Goal: Transaction & Acquisition: Purchase product/service

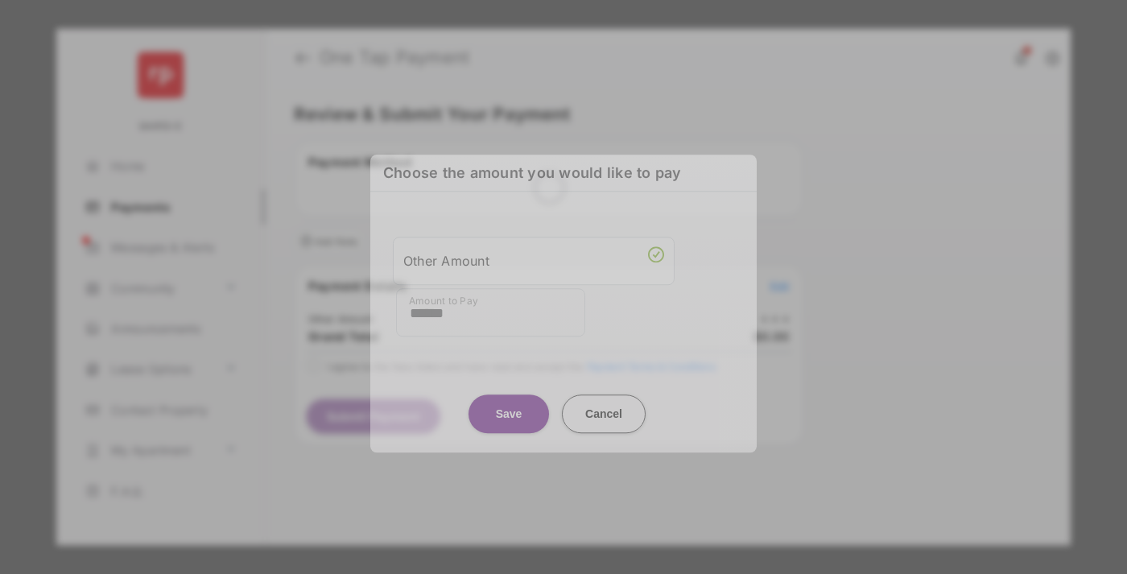
type input "******"
click at [509, 398] on button "Save" at bounding box center [508, 413] width 80 height 39
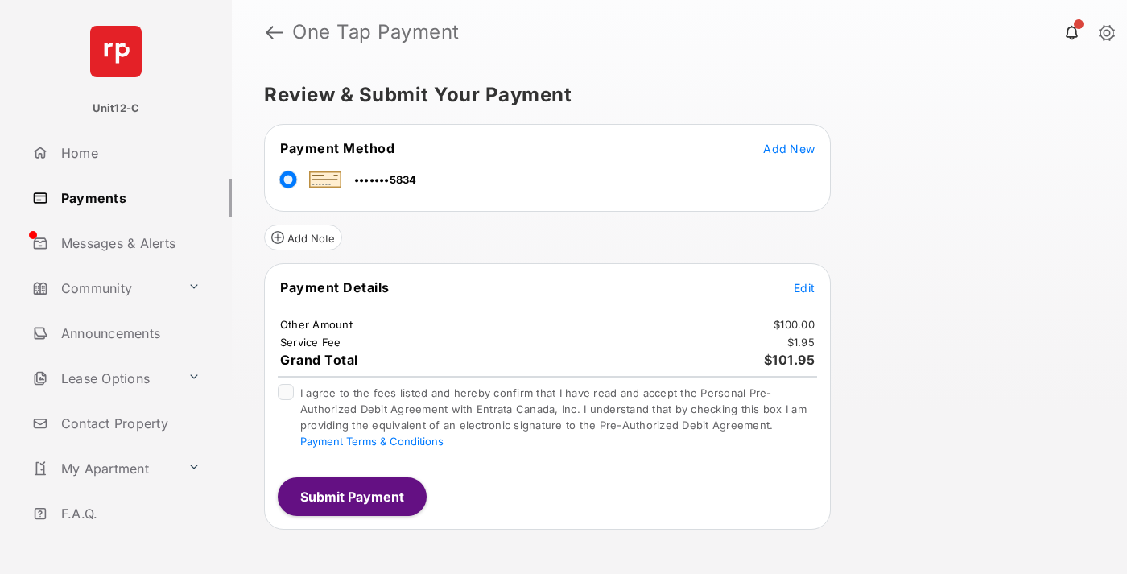
click at [804, 287] on span "Edit" at bounding box center [804, 288] width 21 height 14
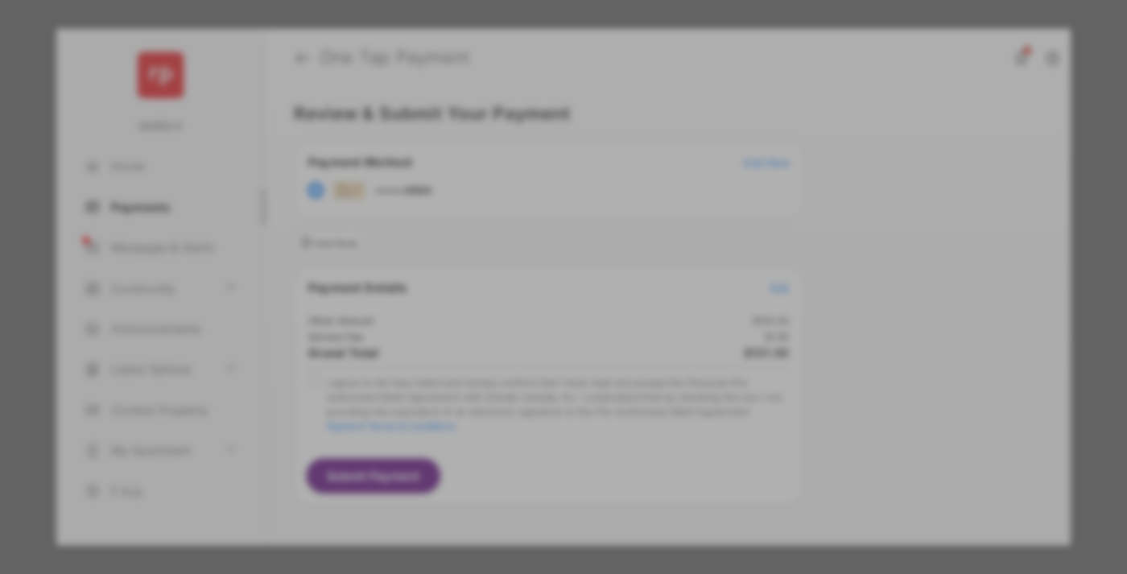
click at [509, 420] on button "Save" at bounding box center [508, 425] width 80 height 39
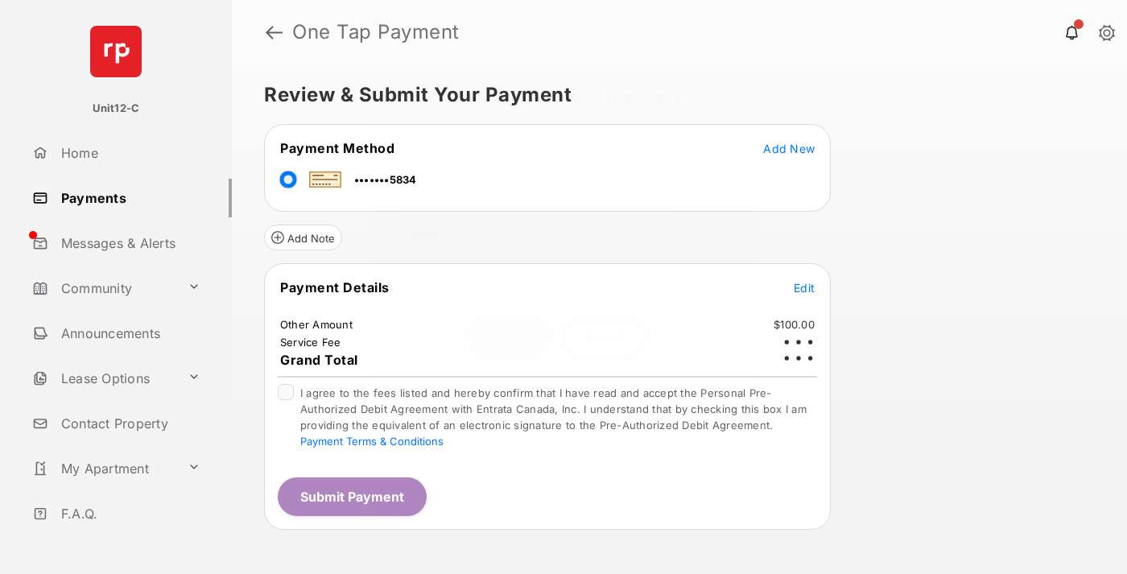
click at [351, 496] on button "Submit Payment" at bounding box center [352, 496] width 149 height 39
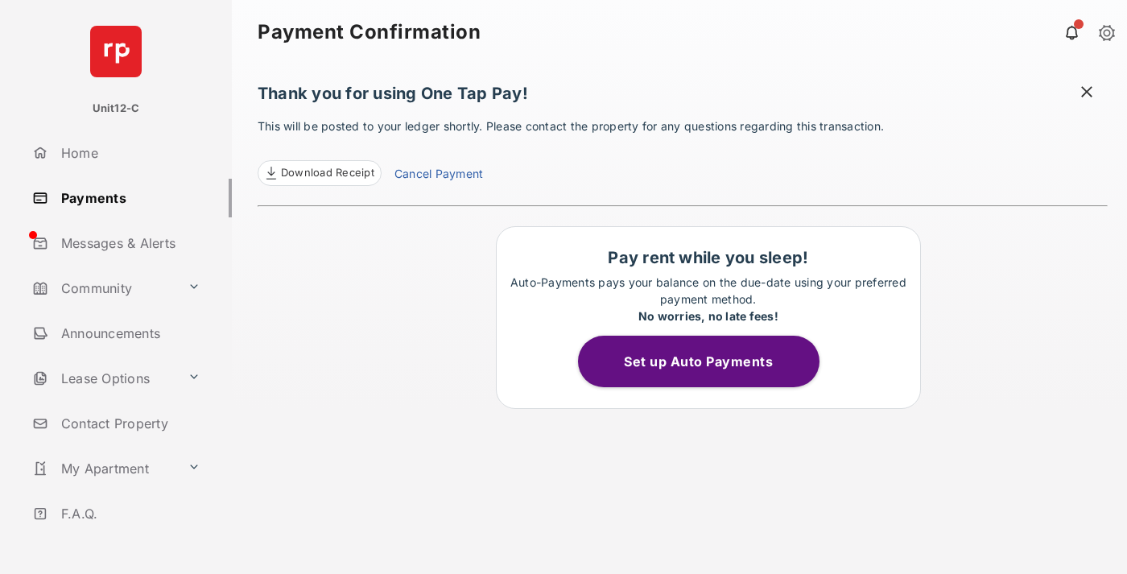
click at [1087, 93] on span at bounding box center [1087, 94] width 16 height 20
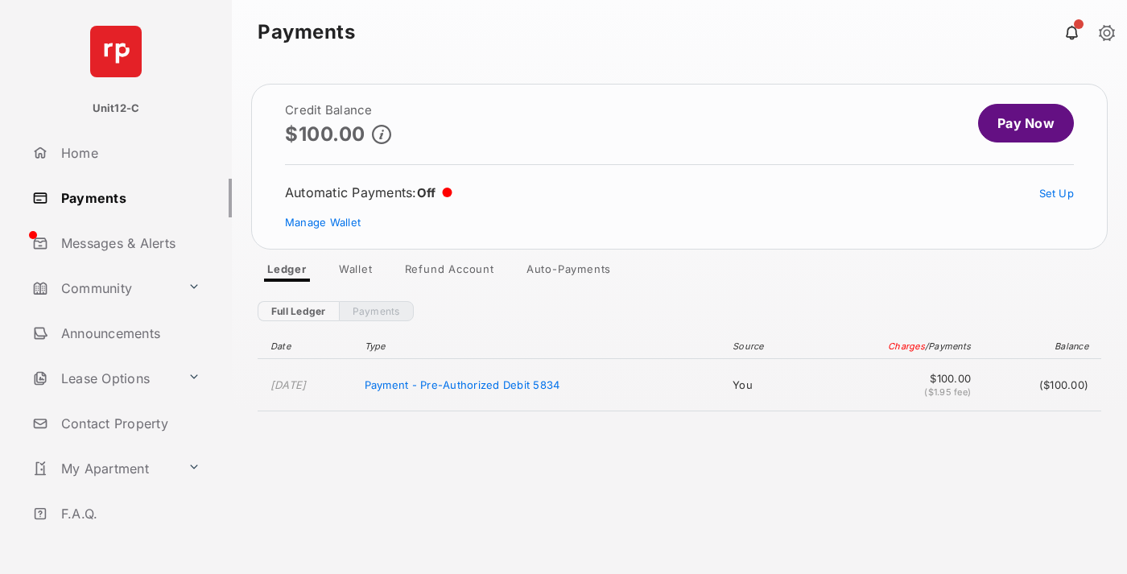
click at [323, 222] on link "Manage Wallet" at bounding box center [323, 222] width 76 height 13
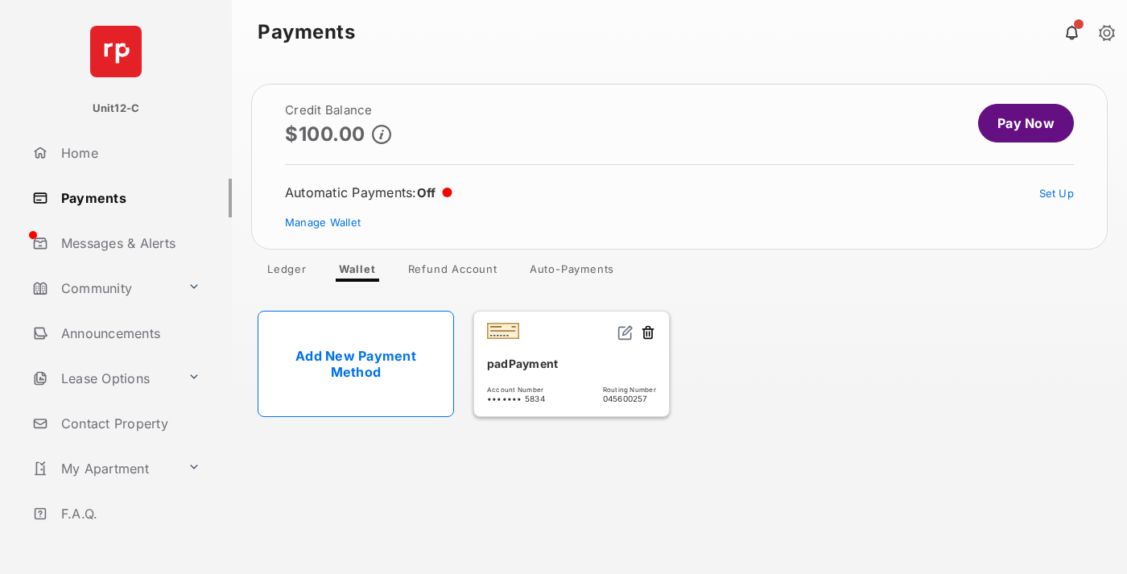
click at [648, 333] on button at bounding box center [648, 333] width 16 height 19
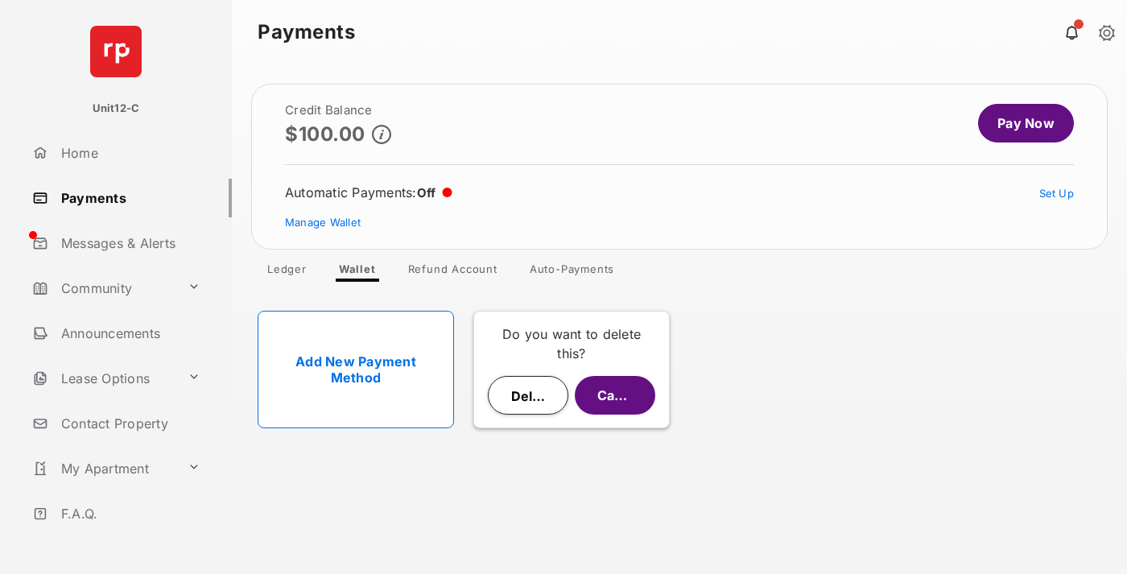
click at [528, 395] on button "Delete" at bounding box center [528, 395] width 80 height 39
